Goal: Information Seeking & Learning: Find specific fact

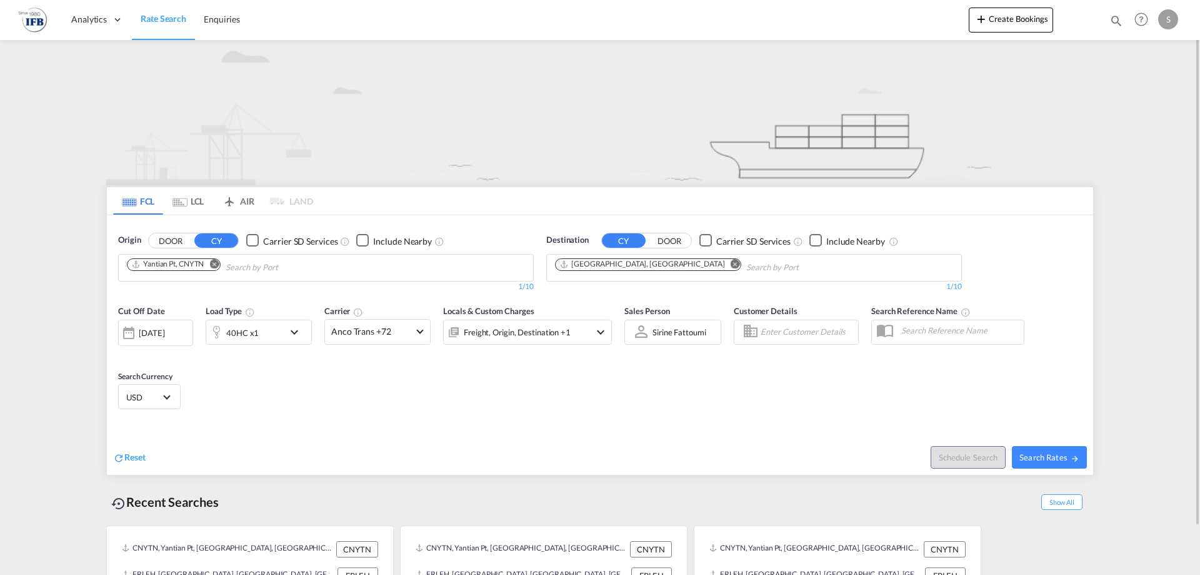
click at [164, 333] on div "[DATE]" at bounding box center [152, 332] width 26 height 11
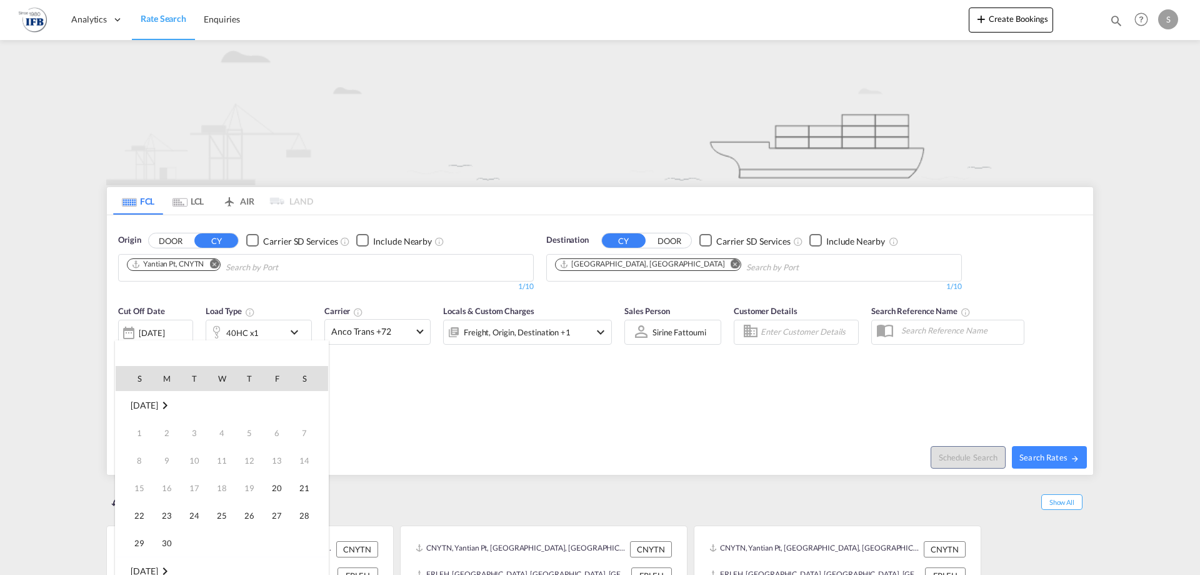
scroll to position [497, 0]
click at [134, 516] on span "21" at bounding box center [139, 515] width 25 height 25
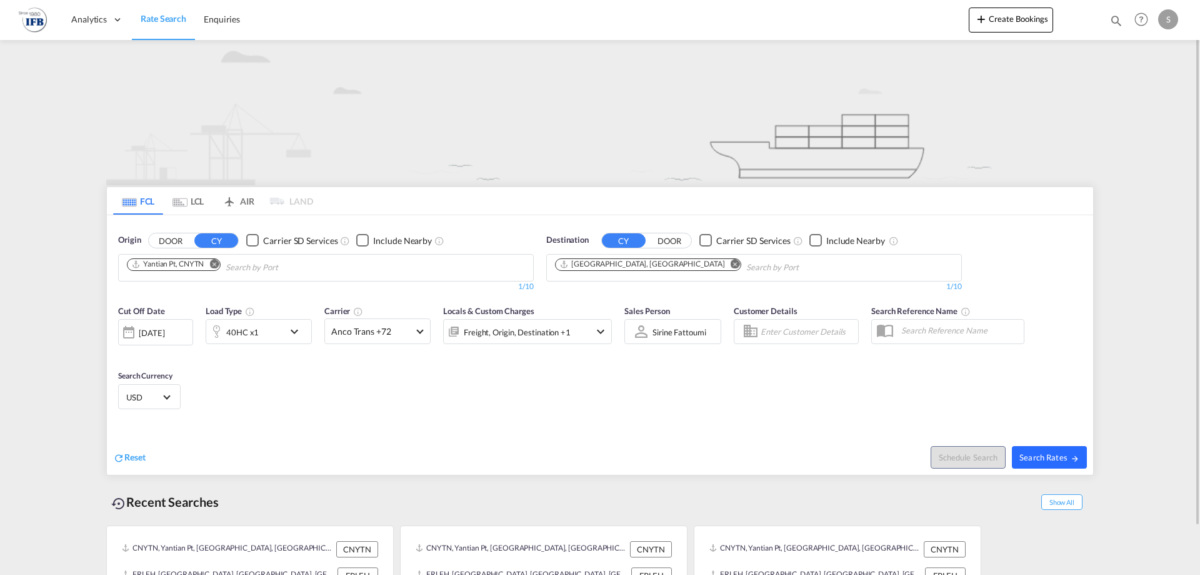
click at [1065, 453] on span "Search Rates" at bounding box center [1050, 457] width 60 height 10
type input "CNYTN to FRLEH / [DATE]"
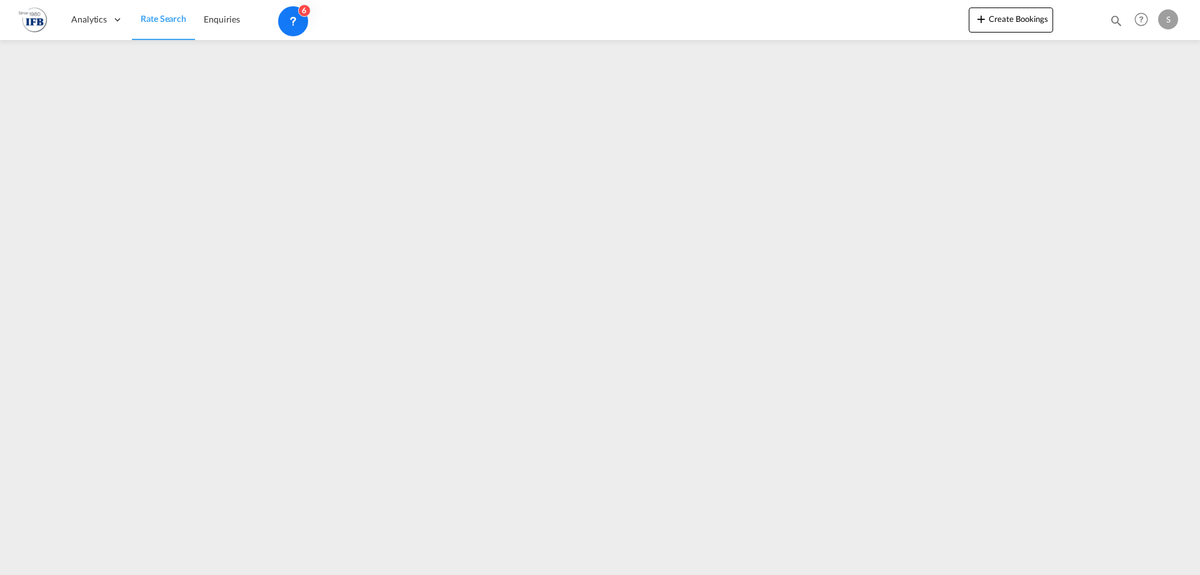
drag, startPoint x: 793, startPoint y: 129, endPoint x: 139, endPoint y: 71, distance: 657.2
click at [236, 181] on iframe at bounding box center [600, 302] width 1200 height 525
click at [46, 21] on img at bounding box center [33, 20] width 28 height 28
click at [41, 1] on div "Analytics Reports Rate Search Enquiries Create Bookings Enquiries Help Resource…" at bounding box center [600, 19] width 1163 height 39
click at [35, 16] on img at bounding box center [33, 20] width 28 height 28
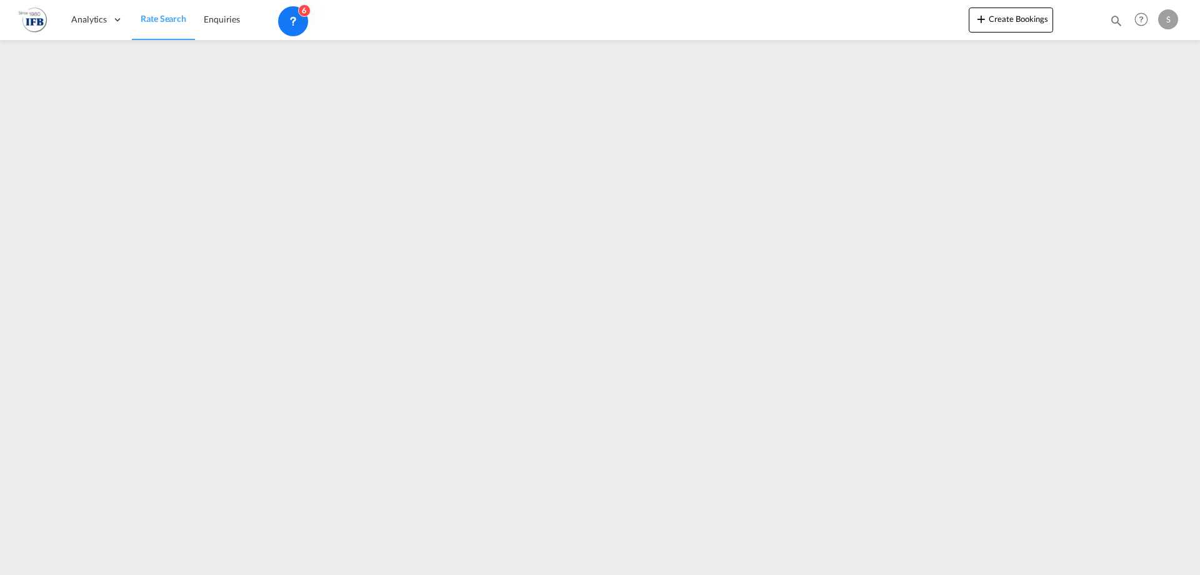
click at [45, 28] on img at bounding box center [33, 20] width 28 height 28
click at [43, 26] on img at bounding box center [33, 20] width 28 height 28
click at [14, 3] on md-toolbar "Analytics Reports Rate Search Enquiries Create Bookings Enquiries Help Resource…" at bounding box center [600, 20] width 1200 height 40
click at [41, 21] on img at bounding box center [33, 20] width 28 height 28
click at [27, 16] on img at bounding box center [33, 20] width 28 height 28
